Goal: Task Accomplishment & Management: Manage account settings

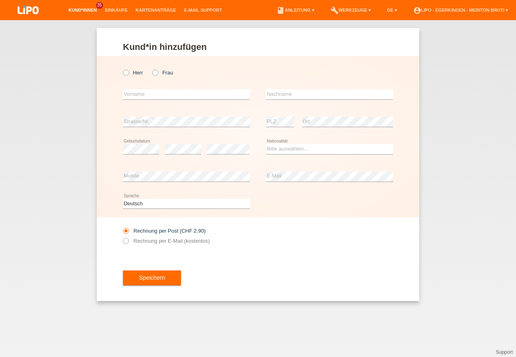
click at [73, 11] on link "Kund*innen" at bounding box center [82, 10] width 36 height 5
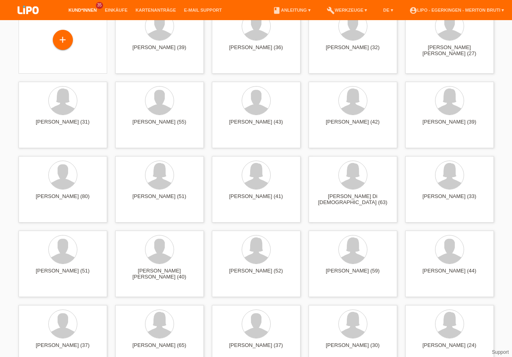
scroll to position [69, 0]
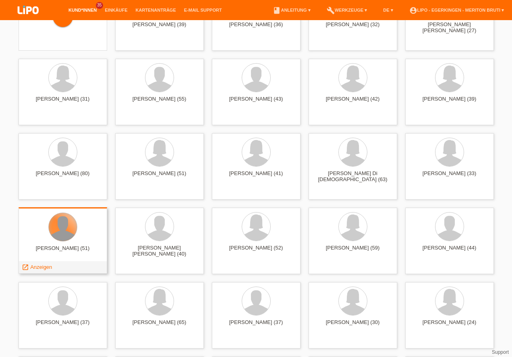
click at [64, 231] on div at bounding box center [63, 227] width 28 height 28
click at [41, 266] on span "Anzeigen" at bounding box center [41, 267] width 22 height 6
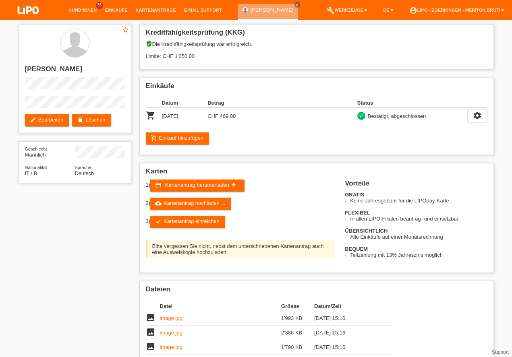
scroll to position [69, 0]
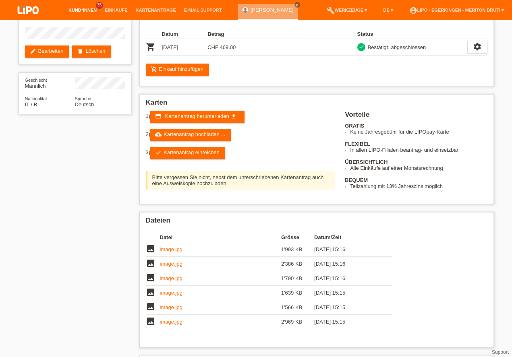
click at [83, 10] on link "Kund*innen" at bounding box center [82, 10] width 36 height 5
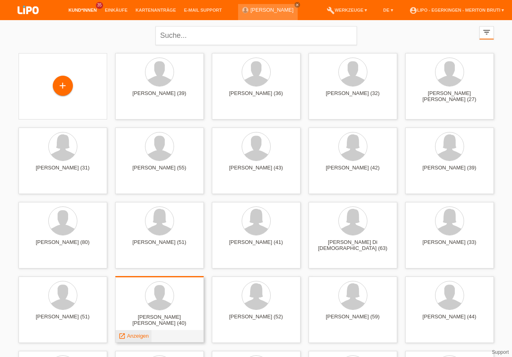
click at [135, 335] on span "Anzeigen" at bounding box center [138, 336] width 22 height 6
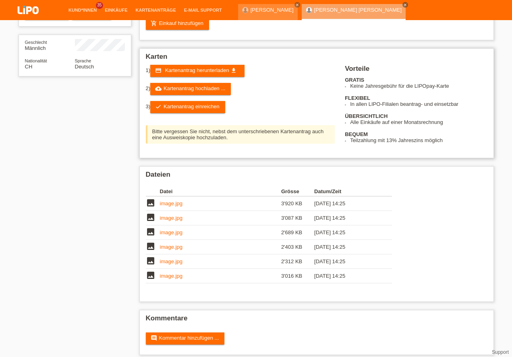
scroll to position [121, 0]
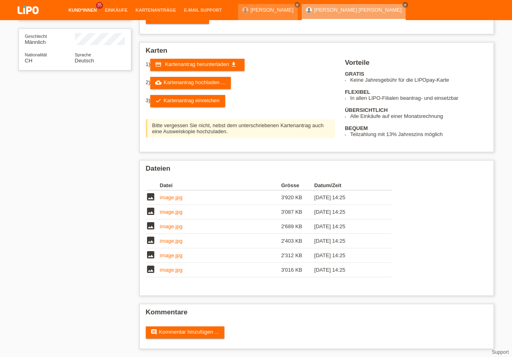
click at [83, 9] on link "Kund*innen" at bounding box center [82, 10] width 36 height 5
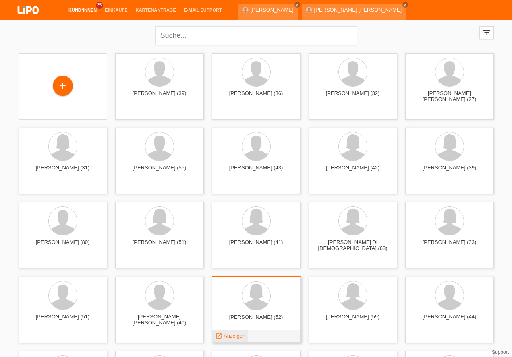
click at [240, 337] on span "Anzeigen" at bounding box center [235, 336] width 22 height 6
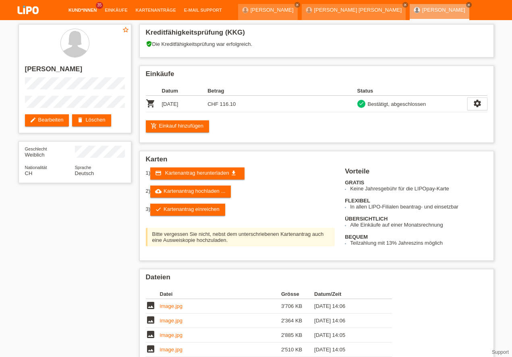
click at [83, 11] on link "Kund*innen" at bounding box center [82, 10] width 36 height 5
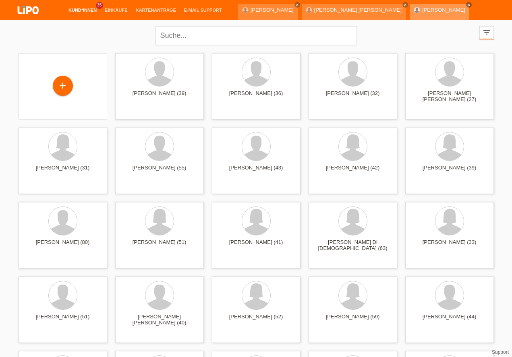
click at [467, 4] on icon "close" at bounding box center [469, 5] width 4 height 4
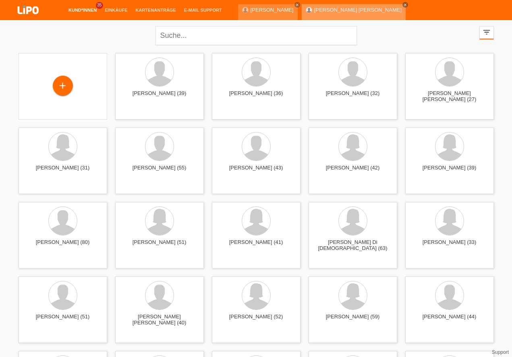
click at [403, 6] on icon "close" at bounding box center [405, 5] width 4 height 4
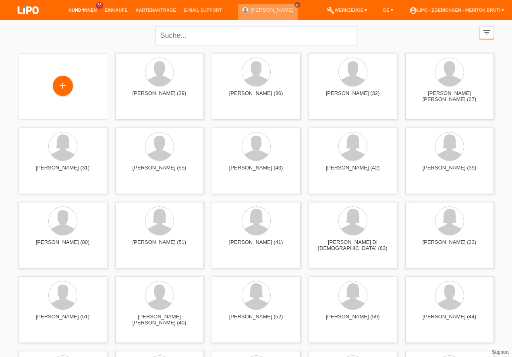
click at [294, 6] on link "close" at bounding box center [297, 5] width 6 height 6
click at [484, 8] on link "account_circle LIPO - Egerkingen - Meriton Bruti ▾" at bounding box center [456, 10] width 103 height 5
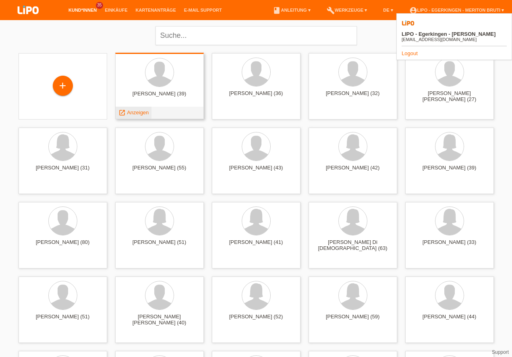
click at [141, 110] on span "Anzeigen" at bounding box center [138, 113] width 22 height 6
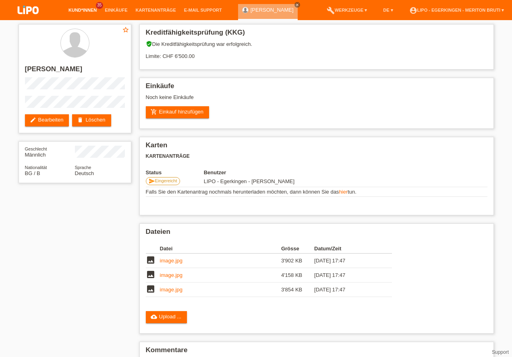
click at [75, 11] on link "Kund*innen" at bounding box center [82, 10] width 36 height 5
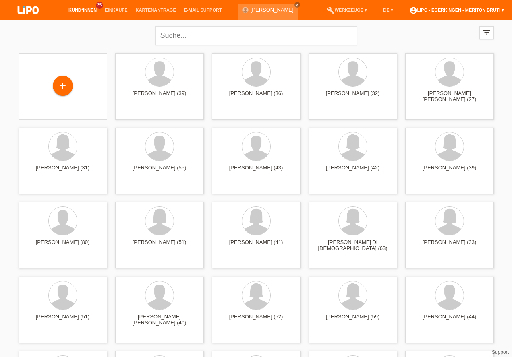
click at [476, 11] on link "account_circle LIPO - Egerkingen - Meriton Bruti ▾" at bounding box center [456, 10] width 103 height 5
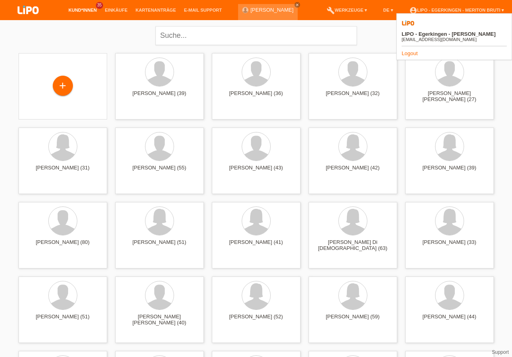
click at [411, 50] on link "Logout" at bounding box center [410, 53] width 16 height 6
